Goal: Task Accomplishment & Management: Use online tool/utility

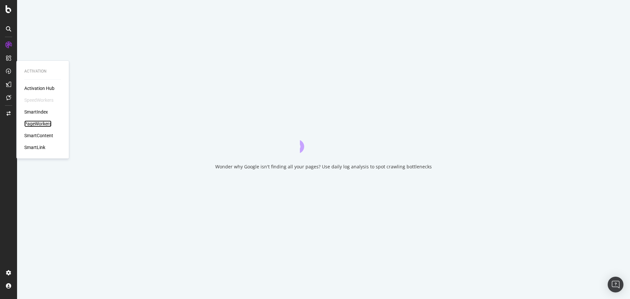
click at [43, 126] on div "PageWorkers" at bounding box center [37, 123] width 27 height 7
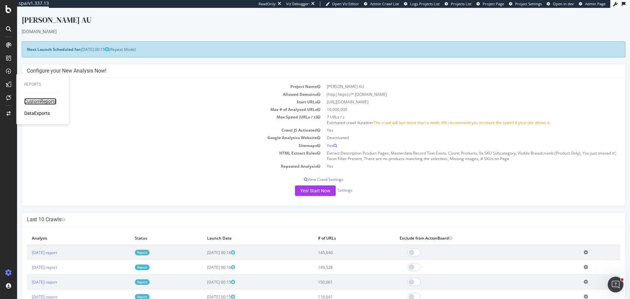
click at [51, 101] on div "CustomReports" at bounding box center [40, 101] width 32 height 7
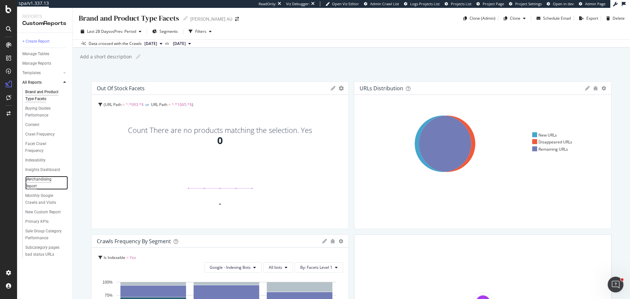
click at [38, 181] on div "Merchandising Report" at bounding box center [43, 183] width 36 height 14
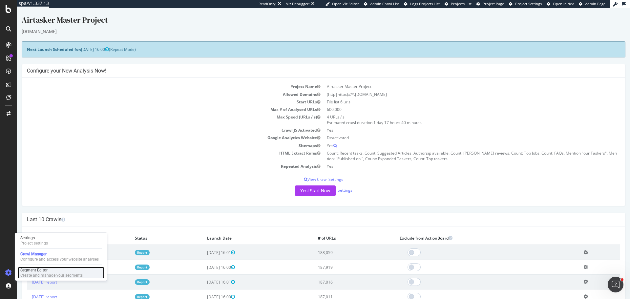
click at [45, 272] on div "Segment Editor" at bounding box center [51, 270] width 62 height 5
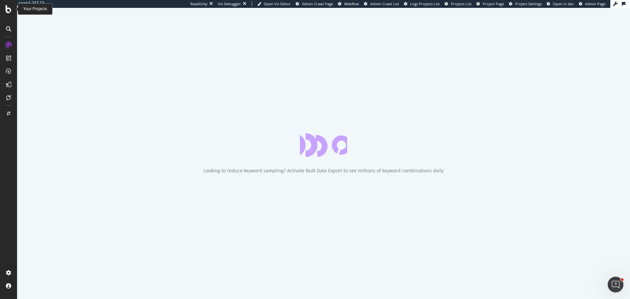
click at [7, 9] on icon at bounding box center [9, 9] width 6 height 8
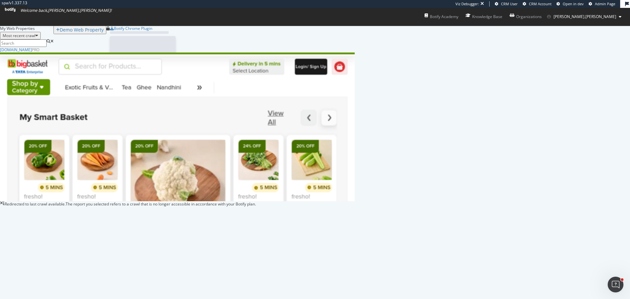
scroll to position [149, 350]
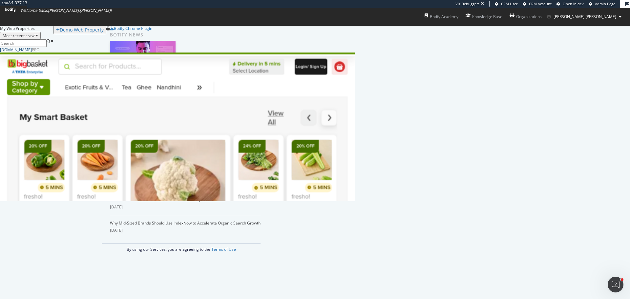
click at [32, 53] on div "[DOMAIN_NAME]" at bounding box center [16, 50] width 32 height 6
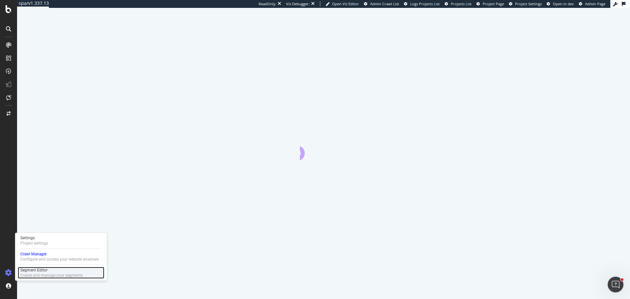
click at [47, 276] on div "Create and manage your segments" at bounding box center [51, 275] width 62 height 5
